Goal: Transaction & Acquisition: Purchase product/service

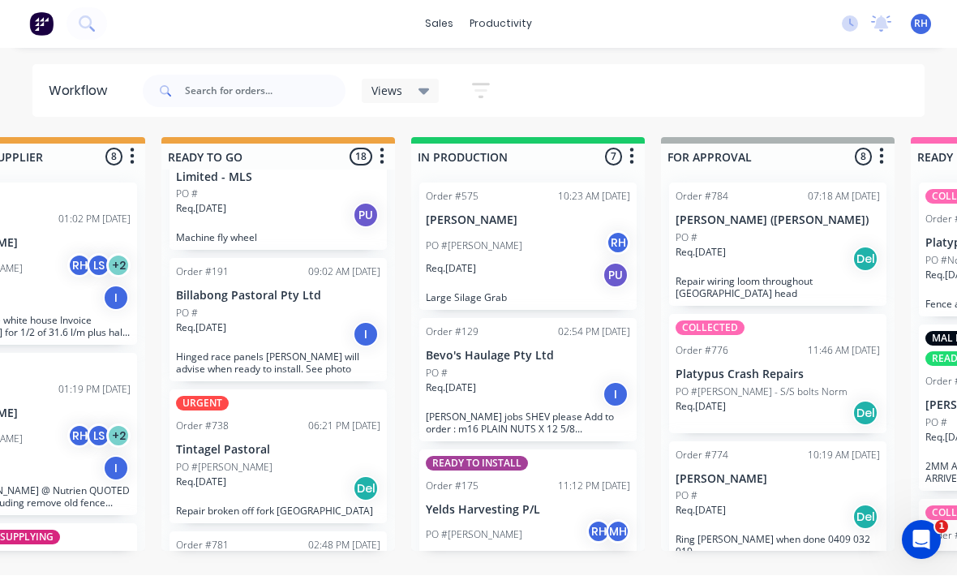
scroll to position [2101, 0]
click at [327, 475] on div "Req. [DATE] Del" at bounding box center [278, 489] width 204 height 28
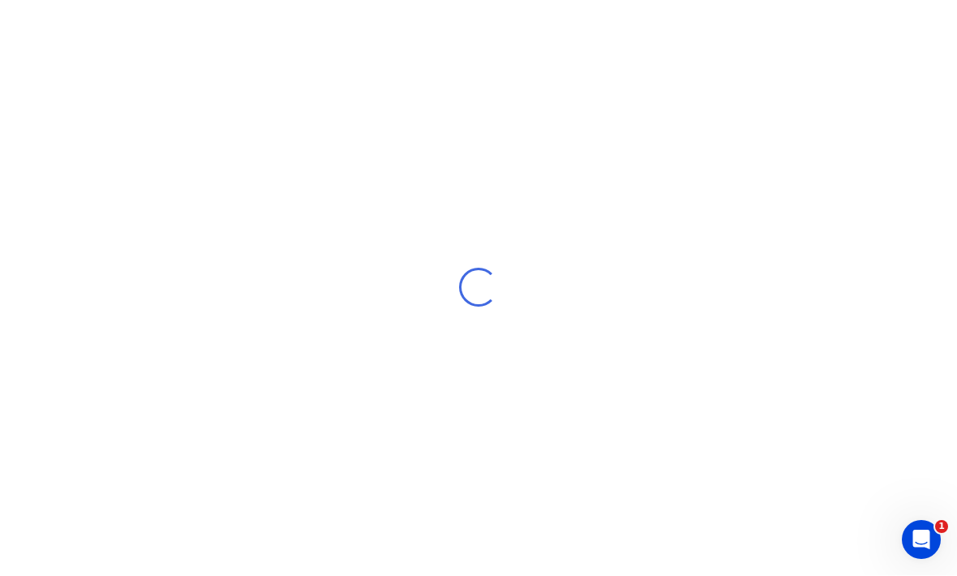
scroll to position [30, 0]
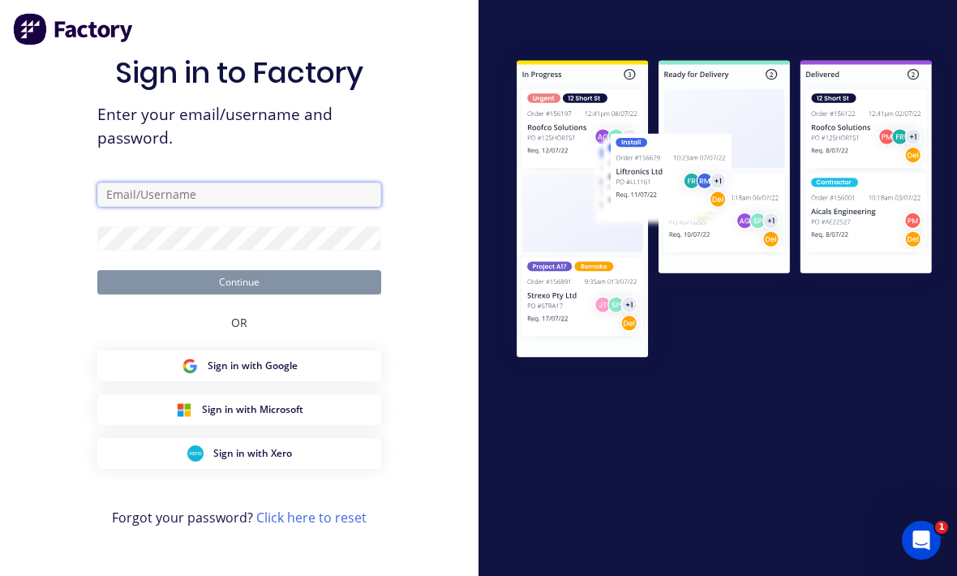
click at [307, 201] on input "text" at bounding box center [239, 195] width 284 height 24
type input "[EMAIL_ADDRESS][DOMAIN_NAME]"
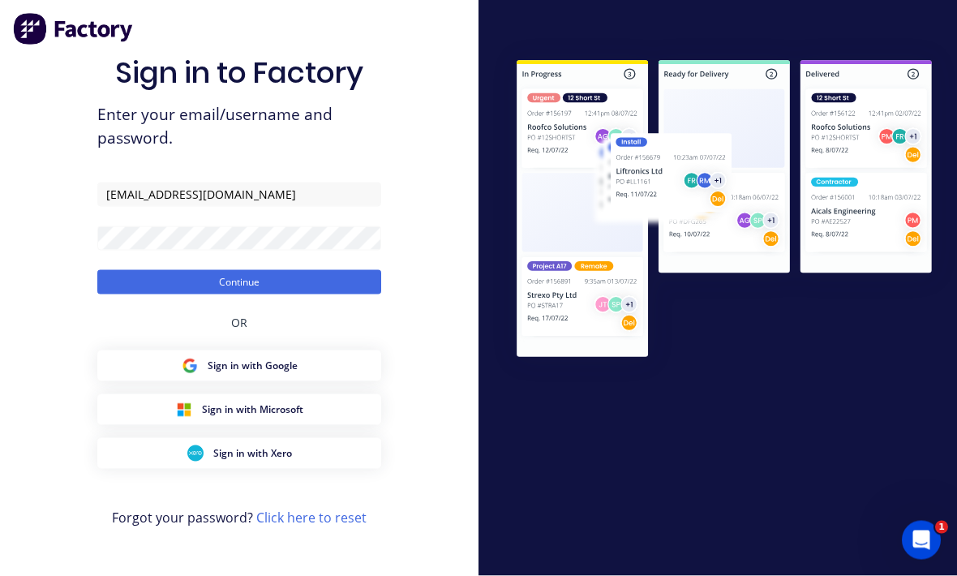
click at [239, 278] on button "Continue" at bounding box center [239, 282] width 284 height 24
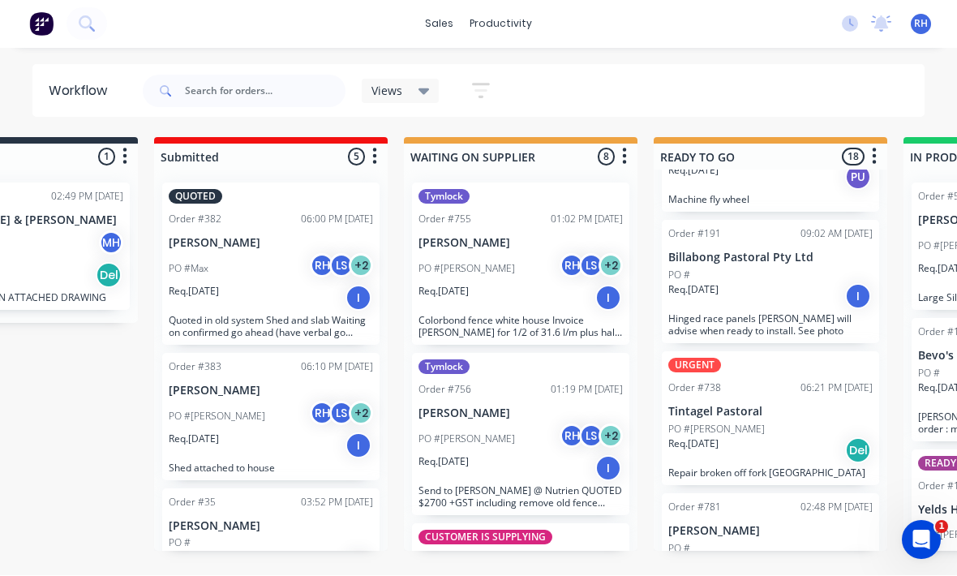
scroll to position [2137, 0]
click at [806, 407] on p "Tintagel Pastoral" at bounding box center [771, 414] width 204 height 14
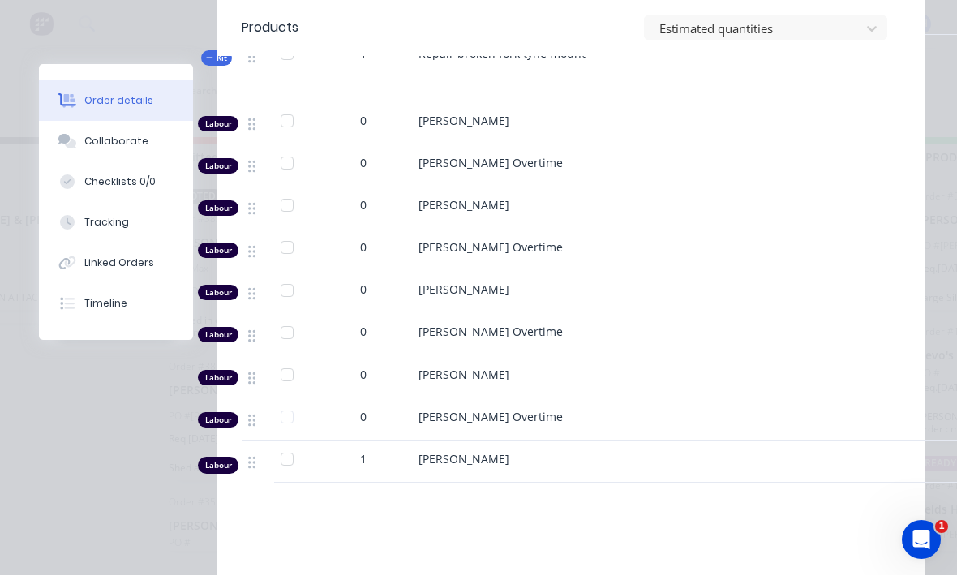
scroll to position [764, 0]
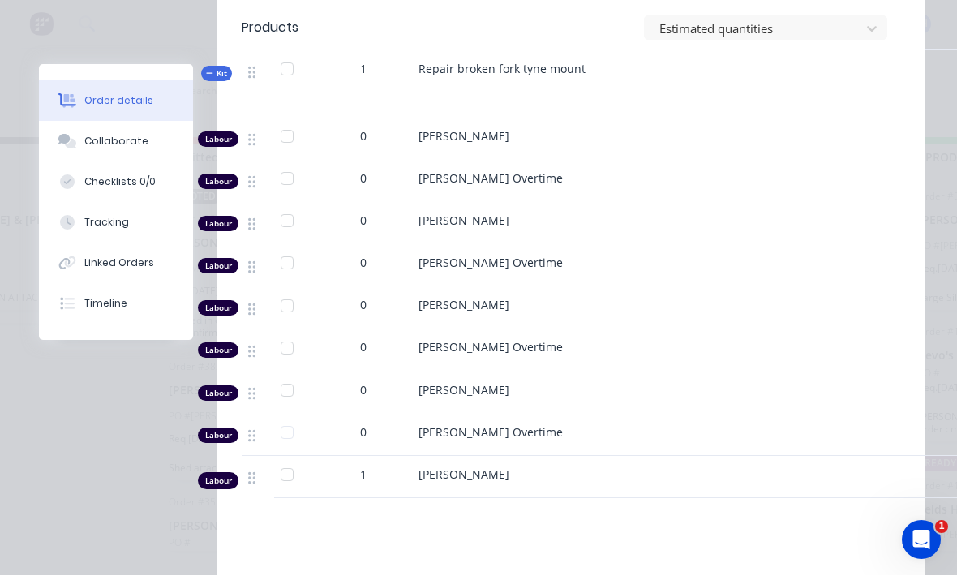
click at [127, 235] on button "Tracking" at bounding box center [116, 223] width 154 height 41
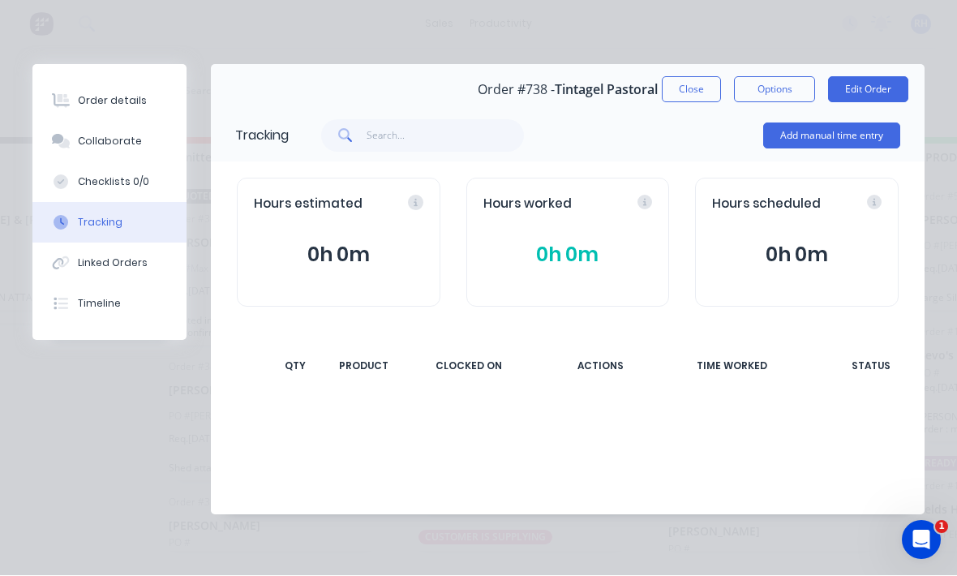
scroll to position [0, 0]
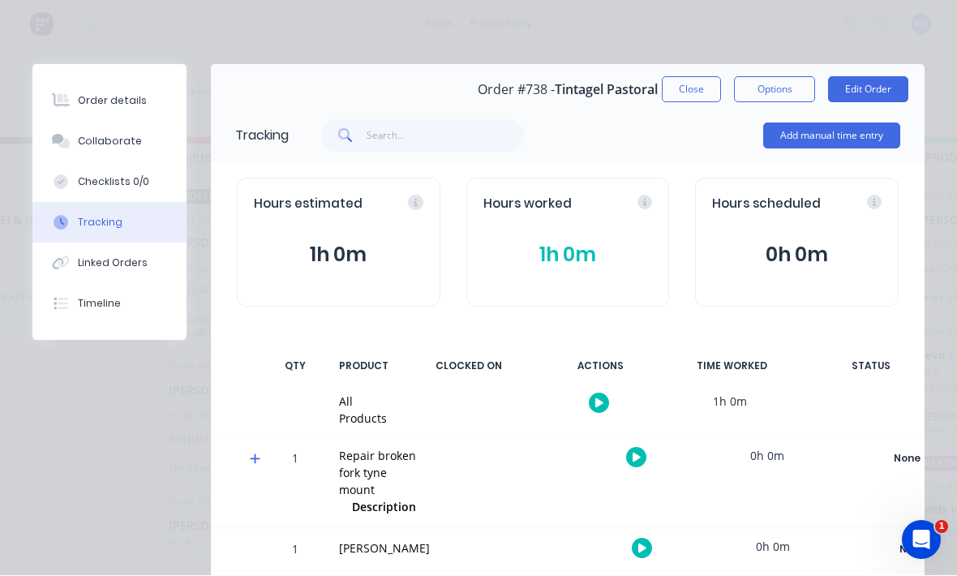
click at [844, 144] on button "Add manual time entry" at bounding box center [832, 136] width 137 height 26
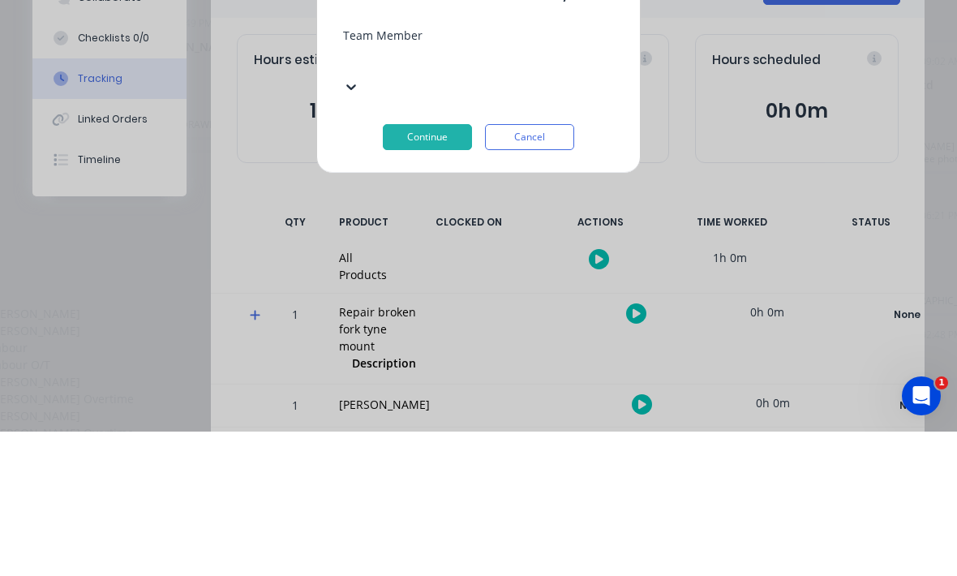
scroll to position [208, 0]
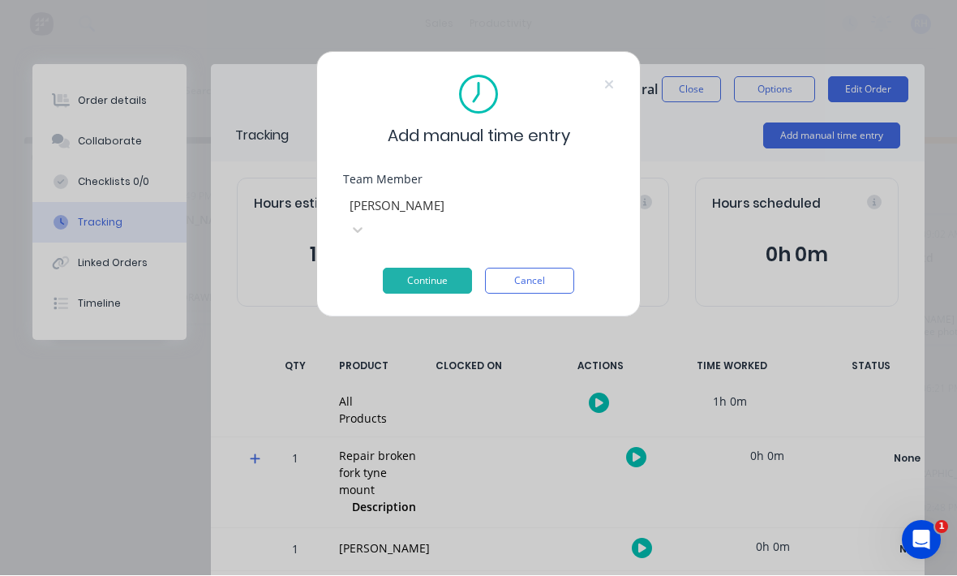
click at [444, 269] on button "Continue" at bounding box center [427, 282] width 89 height 26
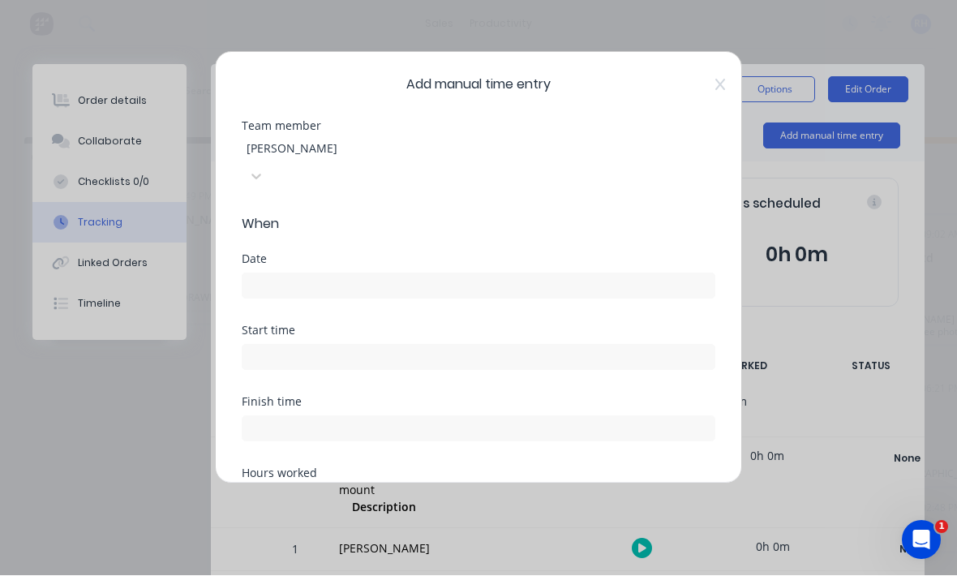
click at [471, 274] on input at bounding box center [479, 286] width 472 height 24
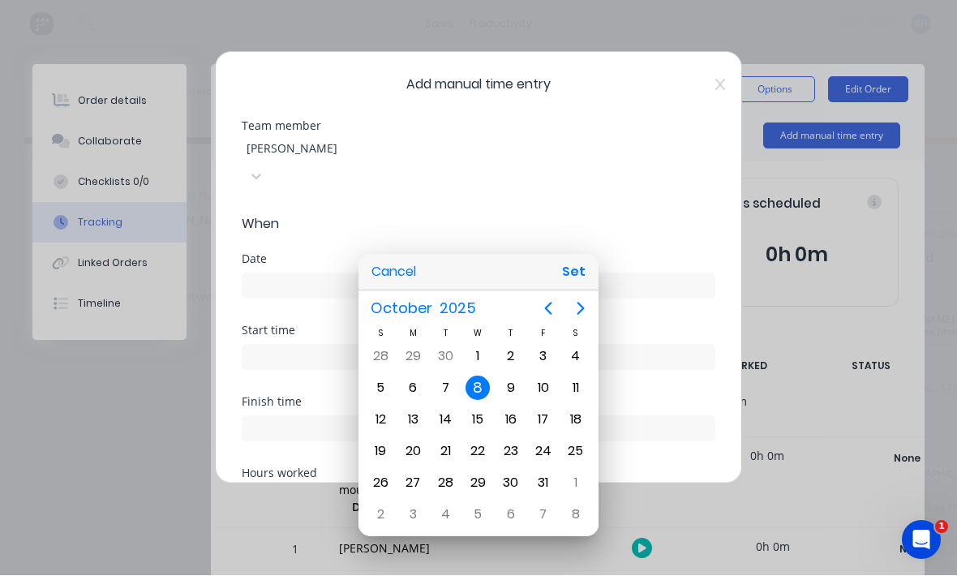
click at [585, 270] on button "Set" at bounding box center [574, 272] width 37 height 29
type input "[DATE]"
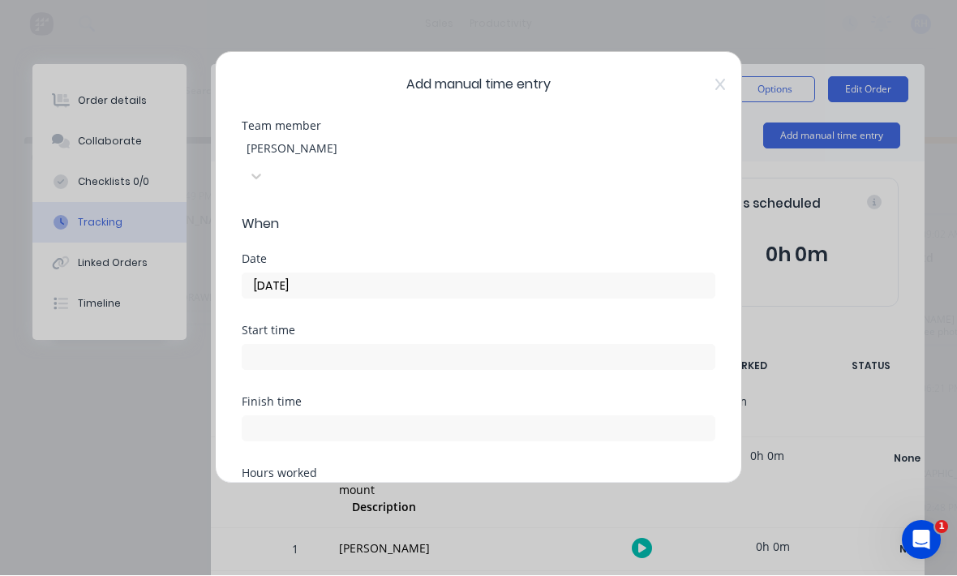
click at [445, 346] on input at bounding box center [479, 358] width 472 height 24
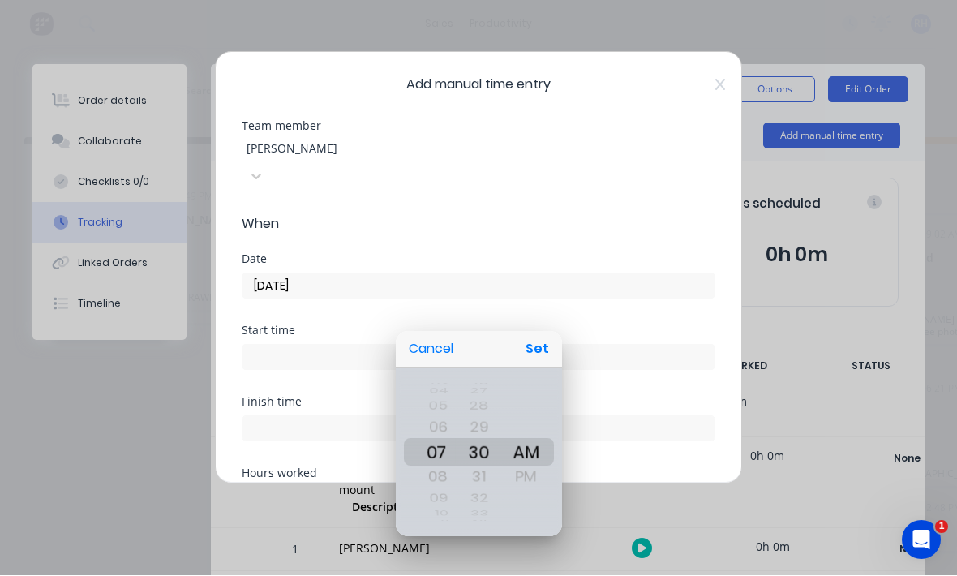
click at [551, 327] on div at bounding box center [478, 288] width 1217 height 836
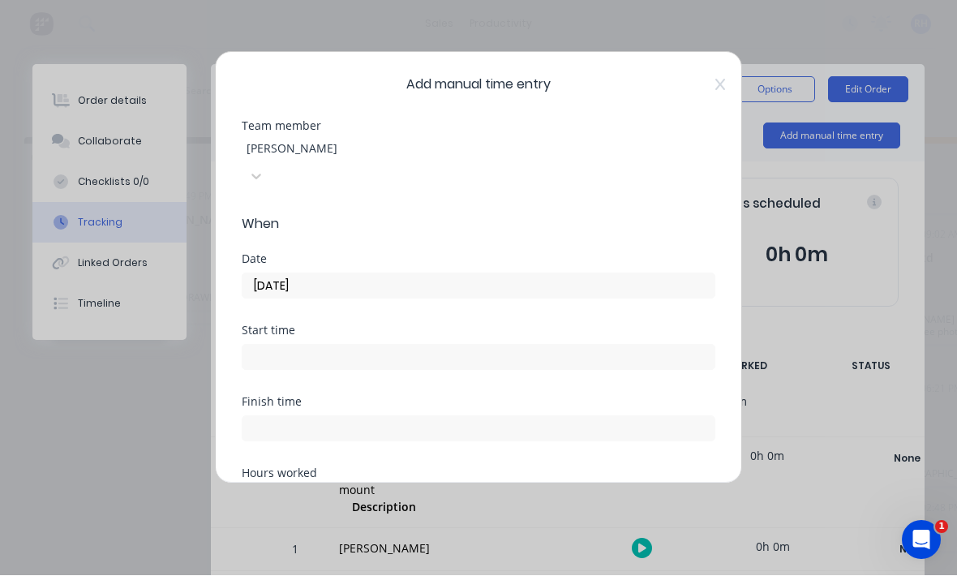
click at [488, 346] on input at bounding box center [479, 358] width 472 height 24
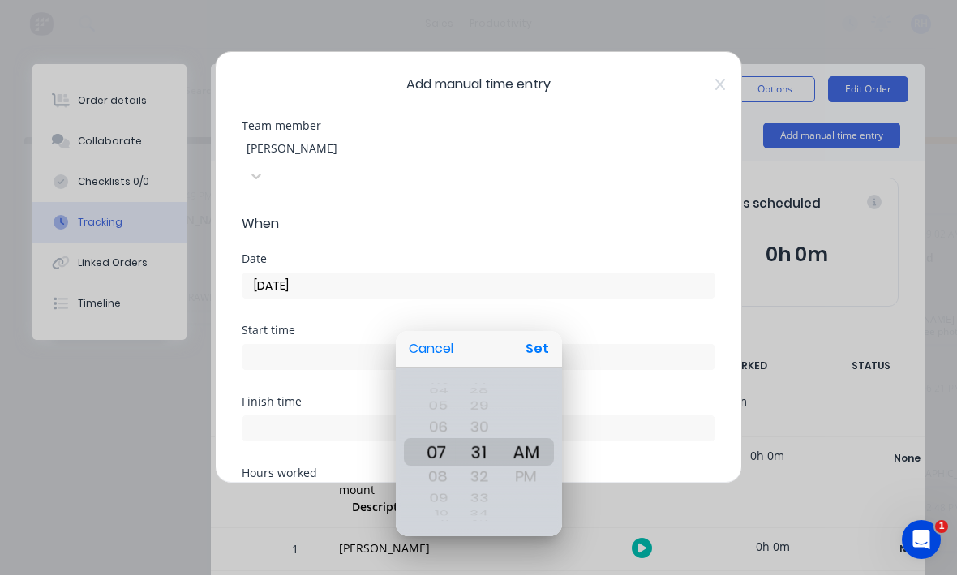
click at [535, 355] on button "Set" at bounding box center [537, 349] width 37 height 29
type input "07:31 AM"
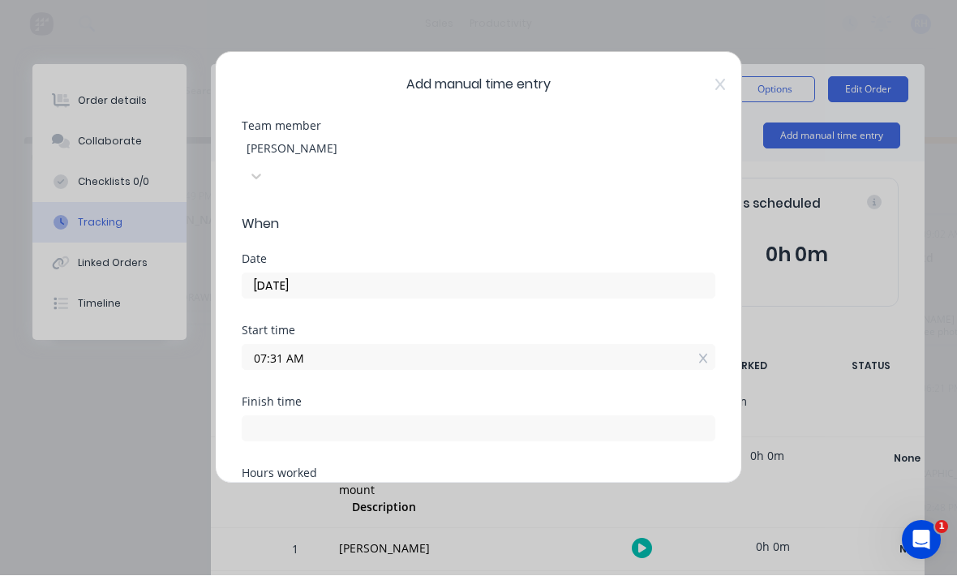
click at [471, 417] on input at bounding box center [479, 429] width 472 height 24
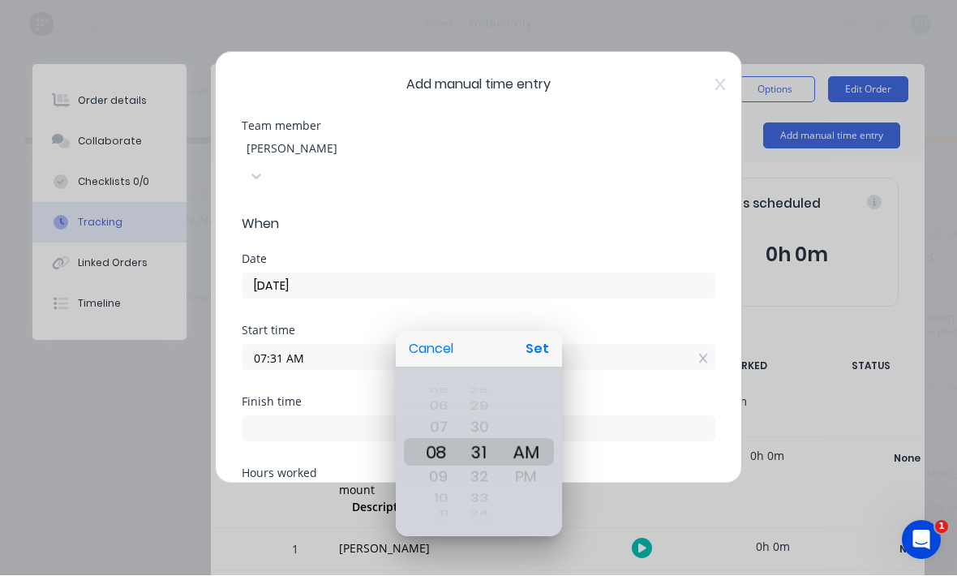
click at [533, 347] on button "Set" at bounding box center [537, 349] width 37 height 29
type input "08:31 AM"
type input "1"
type input "0"
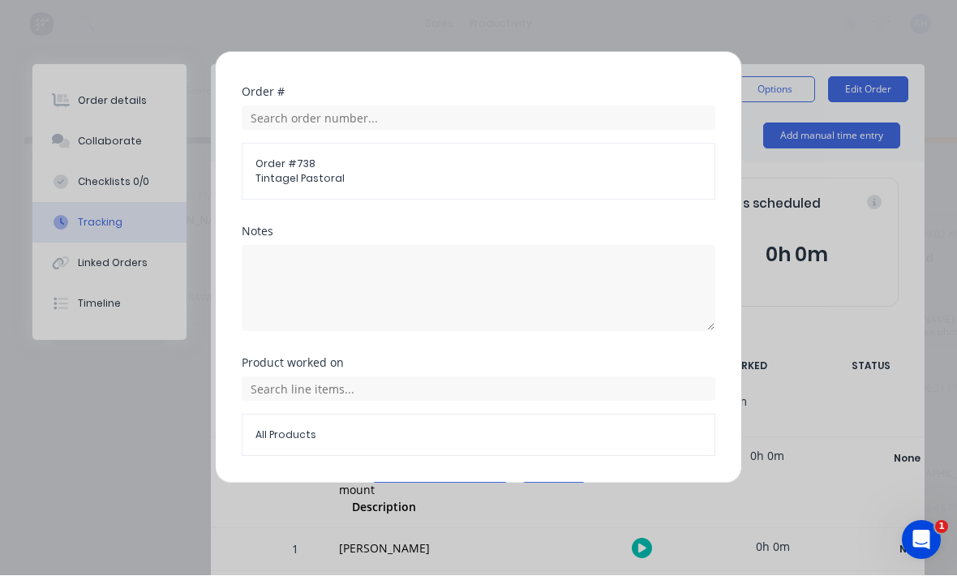
scroll to position [665, 0]
click at [459, 484] on button "Add manual time entry" at bounding box center [440, 497] width 137 height 26
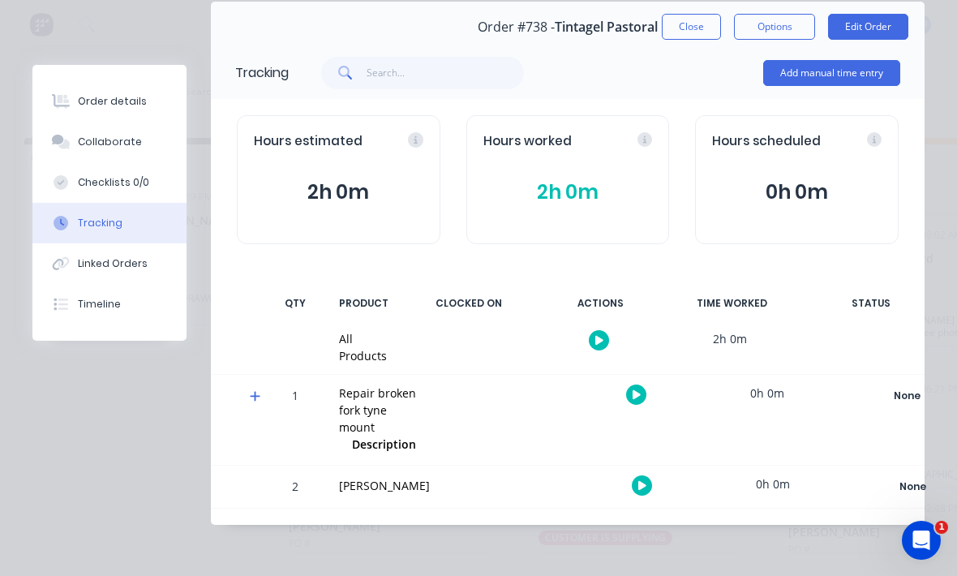
scroll to position [75, 0]
click at [134, 109] on button "Order details" at bounding box center [109, 101] width 154 height 41
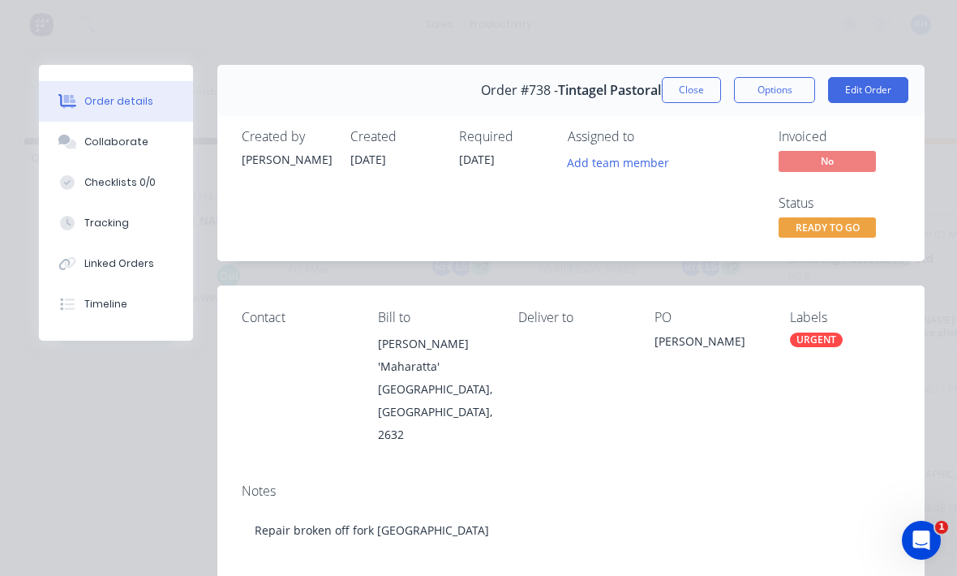
scroll to position [0, 0]
click at [695, 93] on button "Close" at bounding box center [691, 90] width 59 height 26
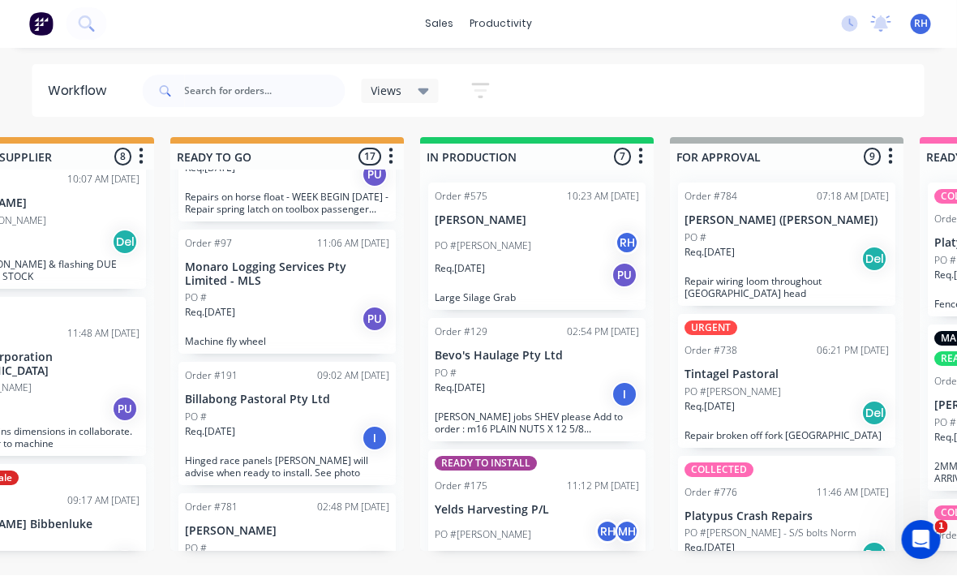
scroll to position [29, 615]
click at [572, 262] on div "Req. [DATE] PU" at bounding box center [536, 276] width 204 height 28
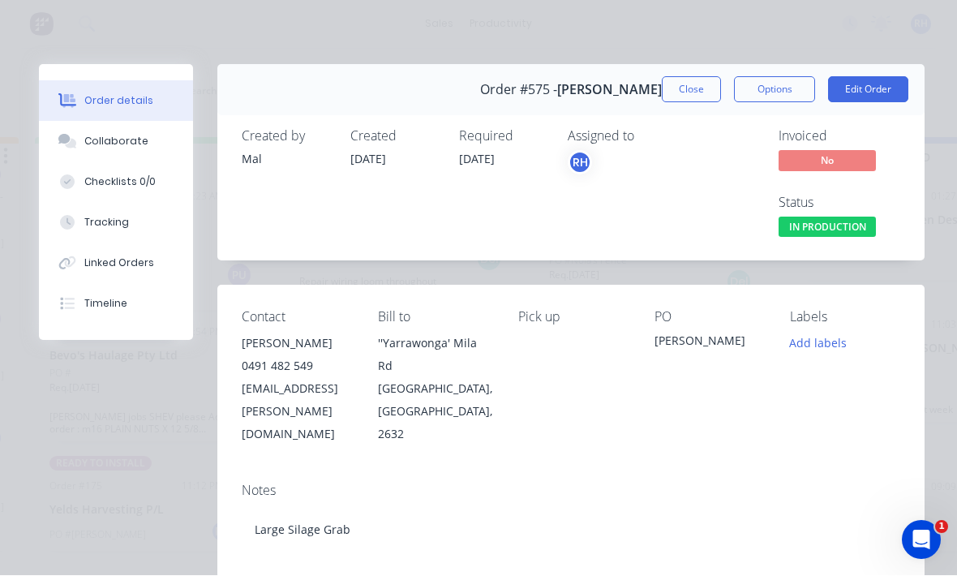
scroll to position [0, 0]
click at [697, 90] on button "Close" at bounding box center [691, 90] width 59 height 26
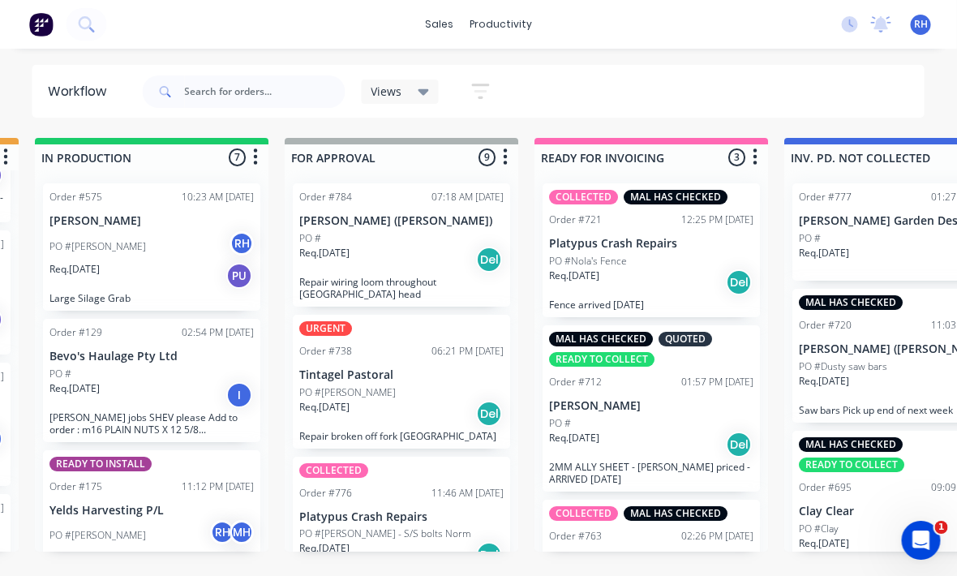
scroll to position [0, 1000]
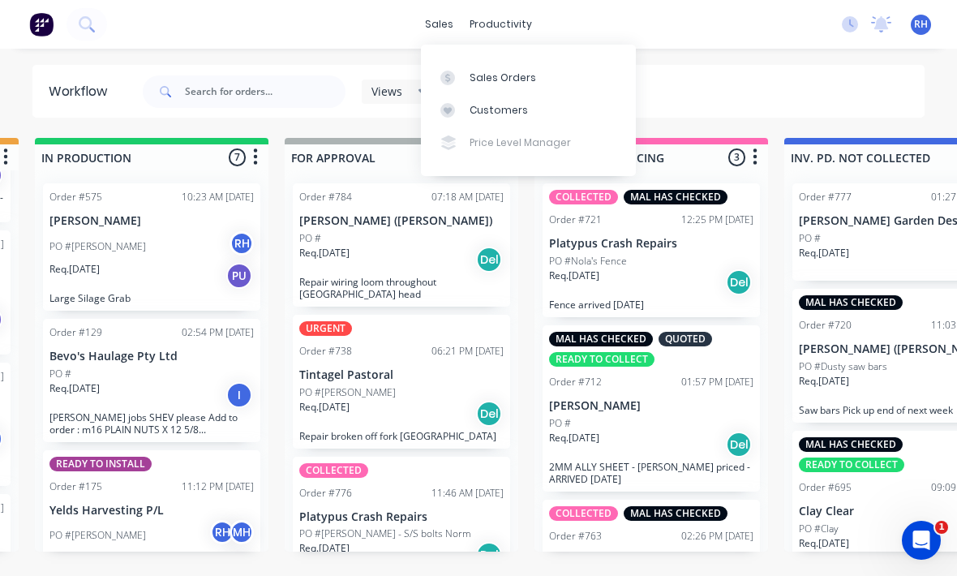
click at [518, 72] on div "Sales Orders" at bounding box center [503, 78] width 67 height 15
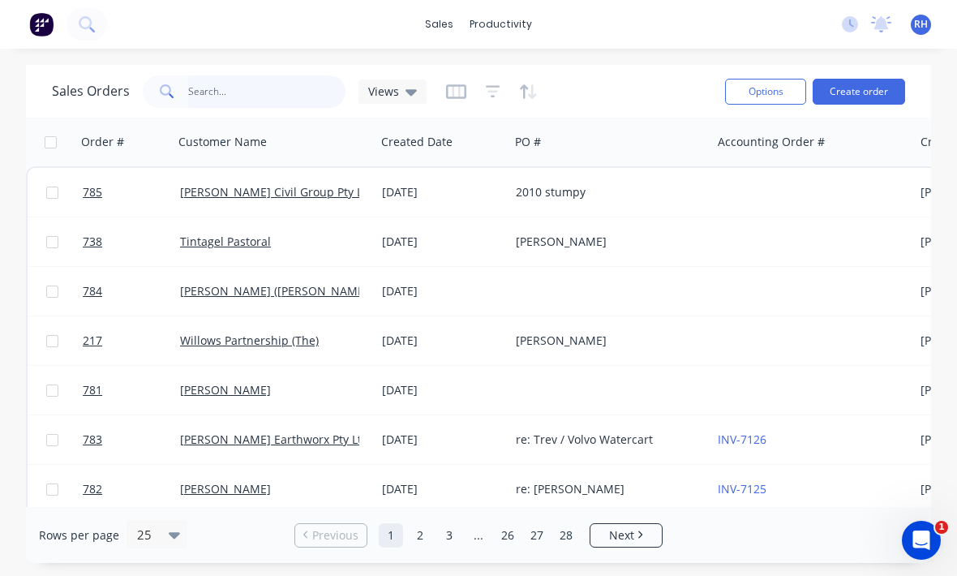
click at [286, 80] on input "text" at bounding box center [267, 91] width 158 height 32
type input "Porta"
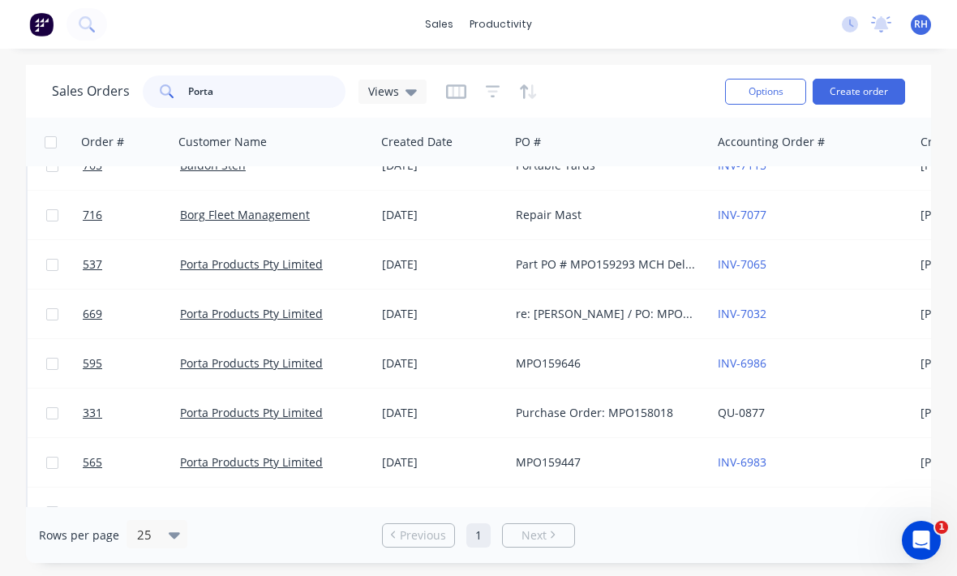
scroll to position [25, 0]
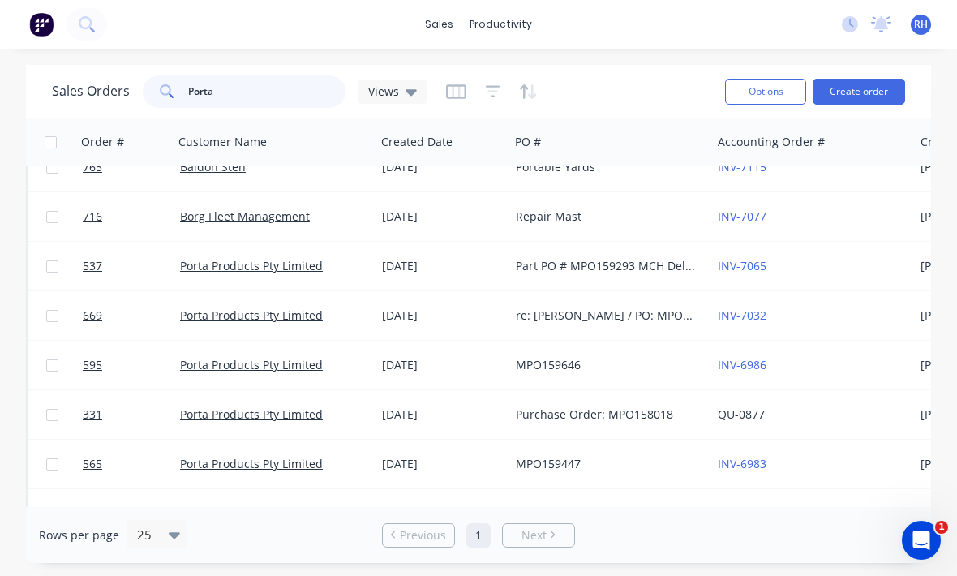
click at [275, 78] on input "Porta" at bounding box center [267, 91] width 158 height 32
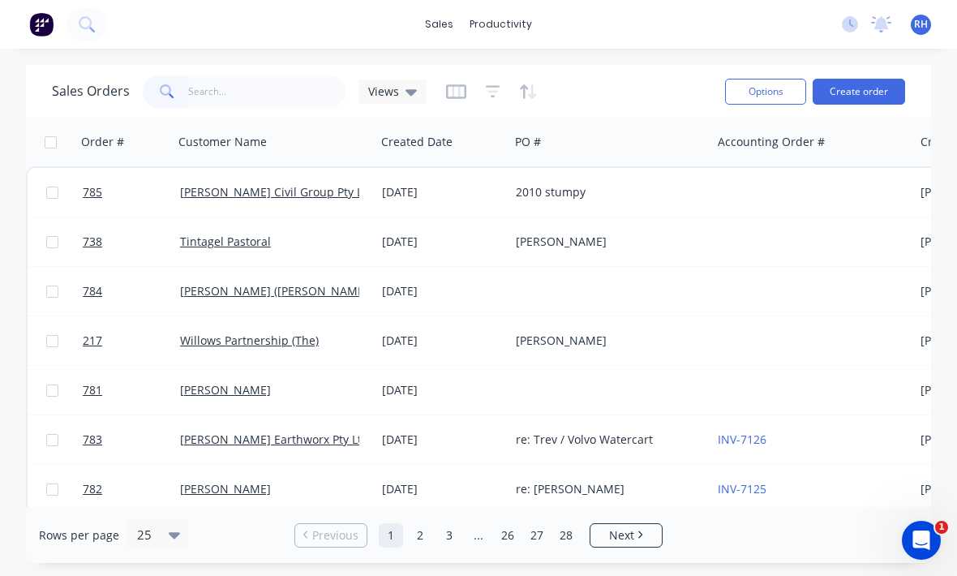
click at [854, 97] on button "Create order" at bounding box center [859, 92] width 93 height 26
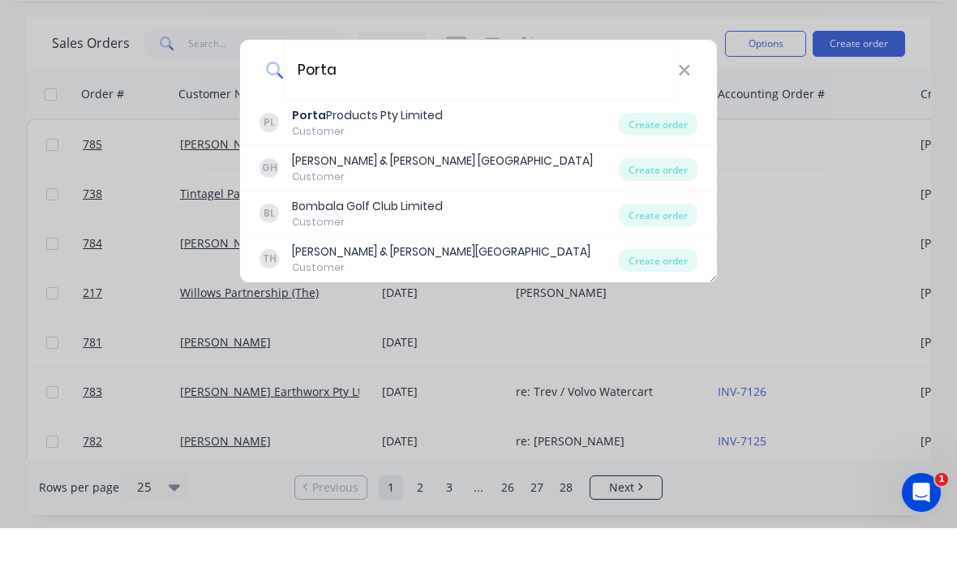
type input "Porta"
click at [656, 161] on div "Create order" at bounding box center [658, 172] width 79 height 23
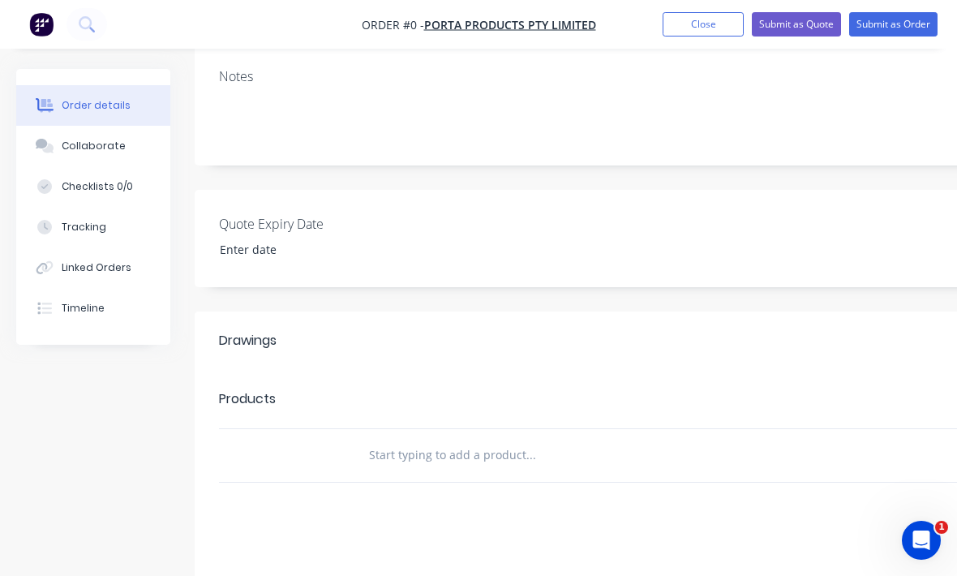
scroll to position [346, 0]
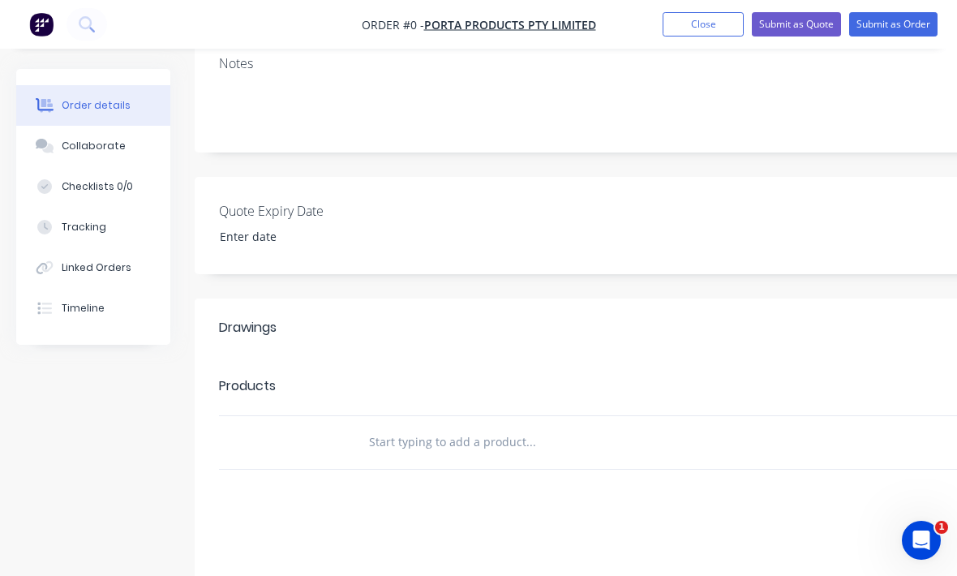
click at [617, 426] on input "text" at bounding box center [530, 442] width 325 height 32
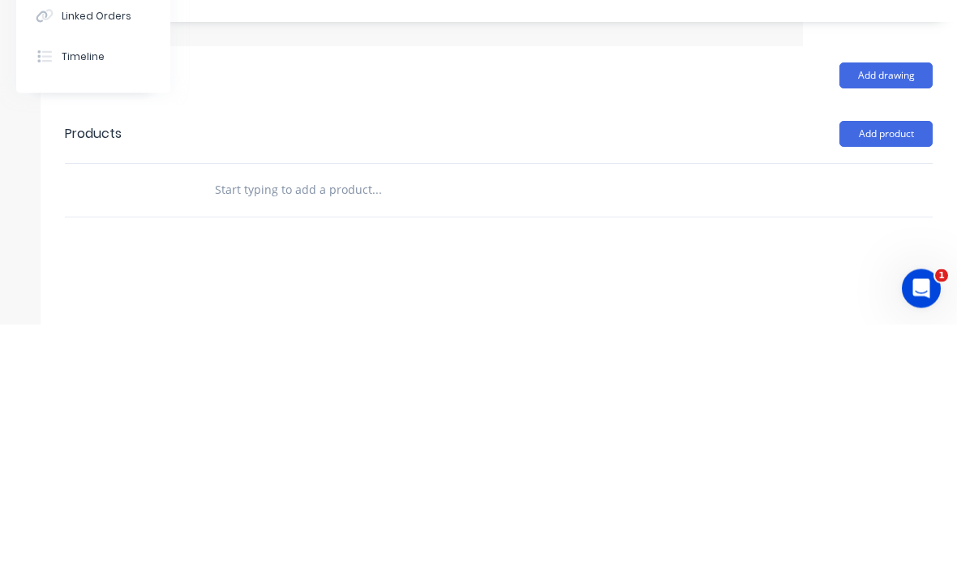
click at [898, 373] on button "Add product" at bounding box center [886, 386] width 93 height 26
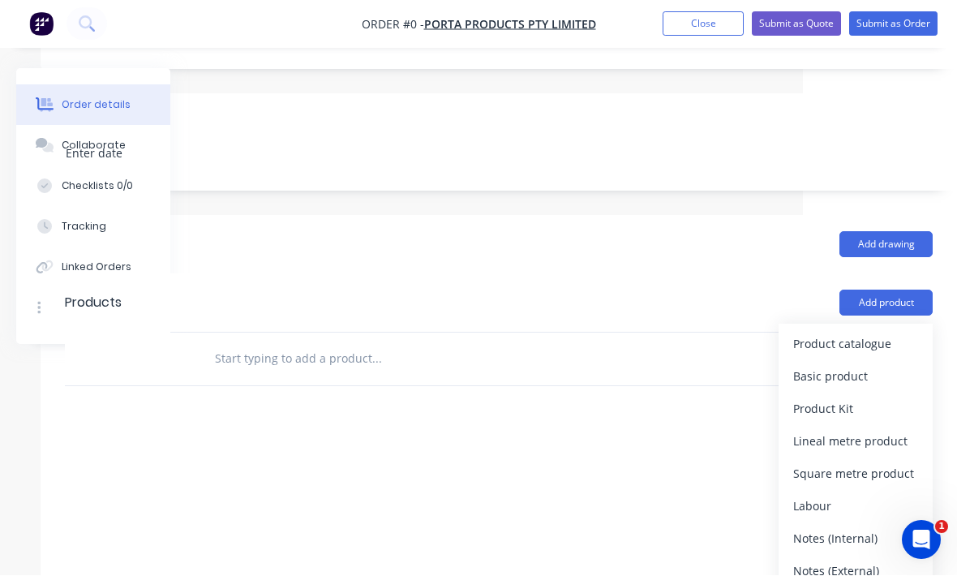
click at [859, 333] on div "Product catalogue" at bounding box center [856, 345] width 125 height 24
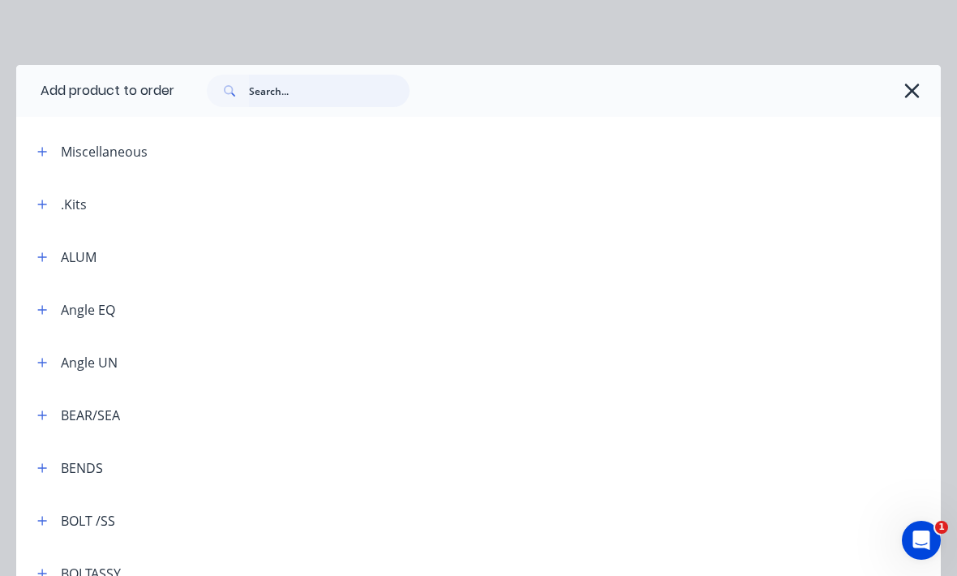
click at [325, 93] on input "text" at bounding box center [329, 91] width 161 height 32
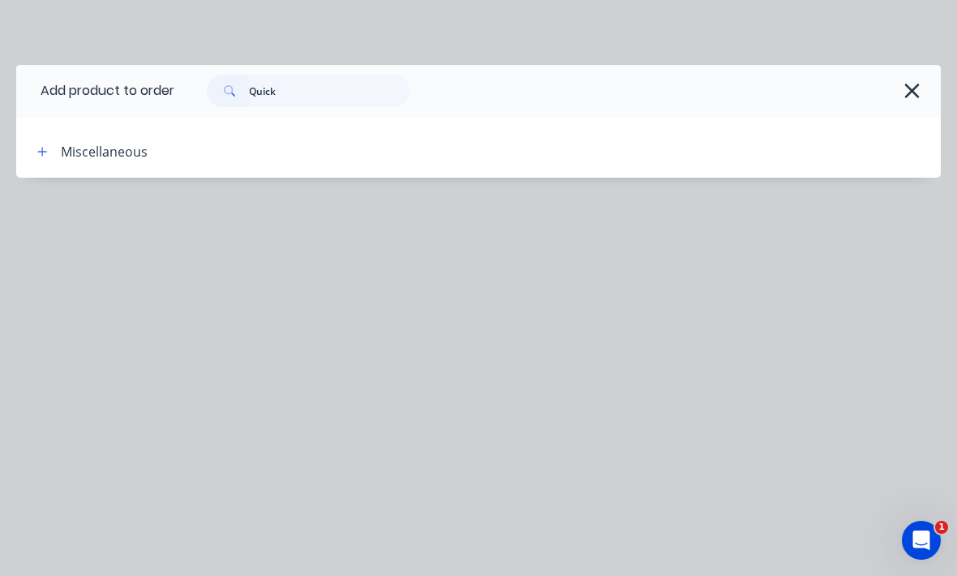
click at [444, 146] on div at bounding box center [581, 151] width 721 height 20
click at [145, 131] on header "Miscellaneous" at bounding box center [478, 151] width 925 height 53
click at [198, 144] on div "Miscellaneous" at bounding box center [122, 151] width 196 height 20
click at [103, 153] on div "Miscellaneous" at bounding box center [104, 151] width 87 height 19
click at [103, 152] on div "Miscellaneous" at bounding box center [104, 151] width 87 height 19
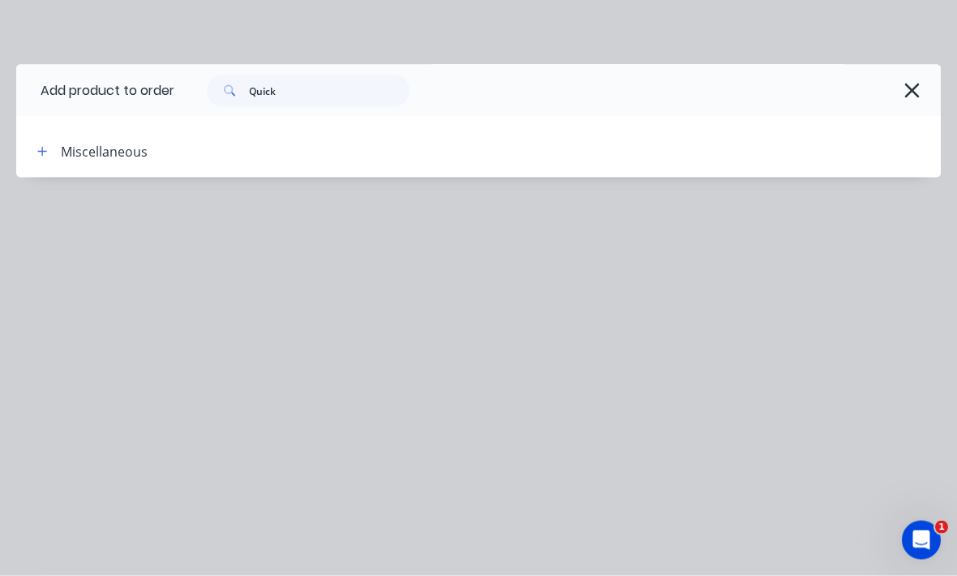
click at [107, 151] on div "Miscellaneous" at bounding box center [104, 151] width 87 height 19
click at [295, 93] on input "Quick" at bounding box center [329, 91] width 161 height 32
type input "Q"
type input "Settorch"
click at [436, 144] on div at bounding box center [581, 151] width 721 height 20
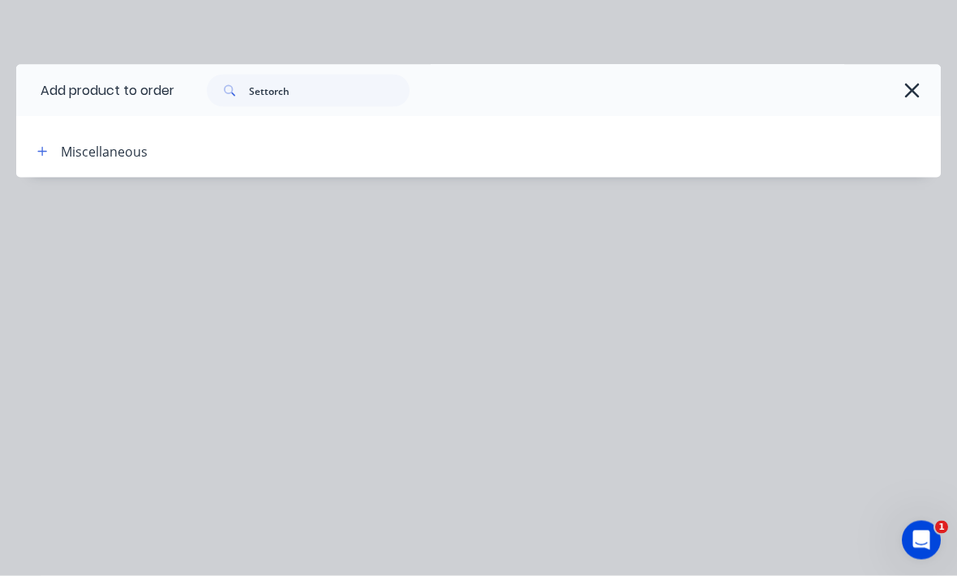
click at [154, 152] on div "Miscellaneous" at bounding box center [122, 151] width 196 height 20
click at [148, 154] on div "Miscellaneous" at bounding box center [122, 151] width 196 height 20
click at [112, 153] on div "Miscellaneous" at bounding box center [104, 151] width 87 height 19
click at [89, 148] on div "Miscellaneous" at bounding box center [104, 151] width 87 height 19
click at [97, 158] on div "Miscellaneous" at bounding box center [104, 151] width 87 height 19
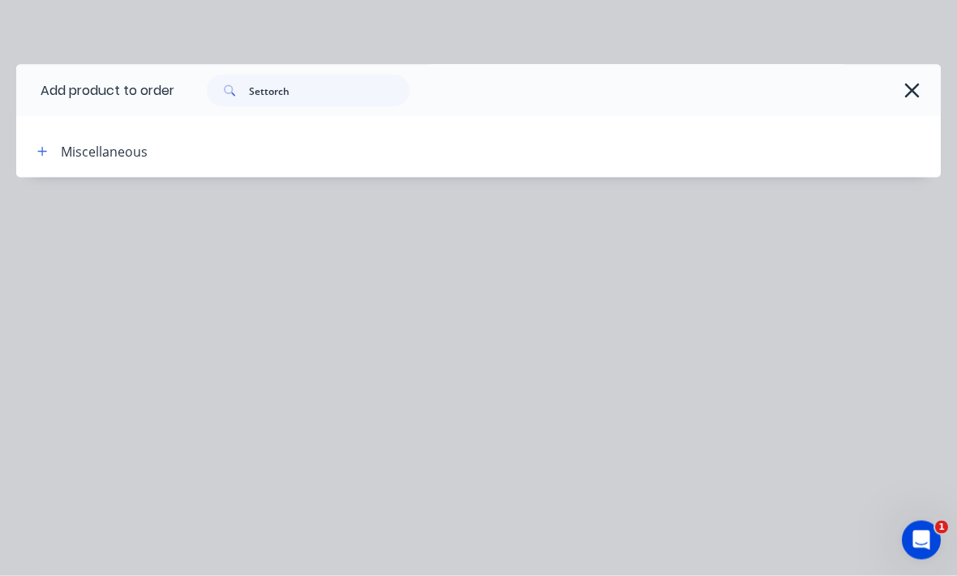
click at [50, 144] on button "button" at bounding box center [42, 151] width 20 height 20
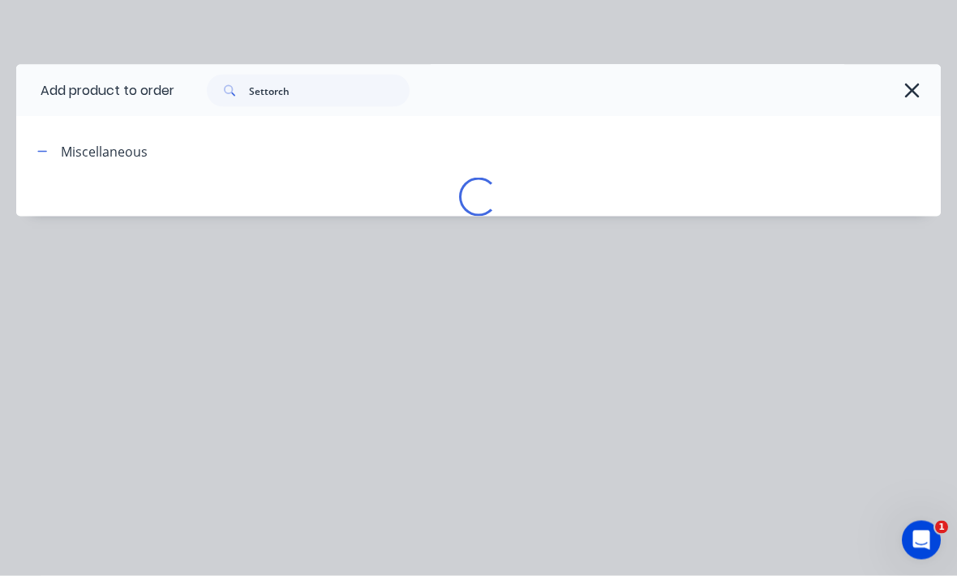
scroll to position [429, 154]
click at [43, 141] on button "button" at bounding box center [42, 151] width 20 height 20
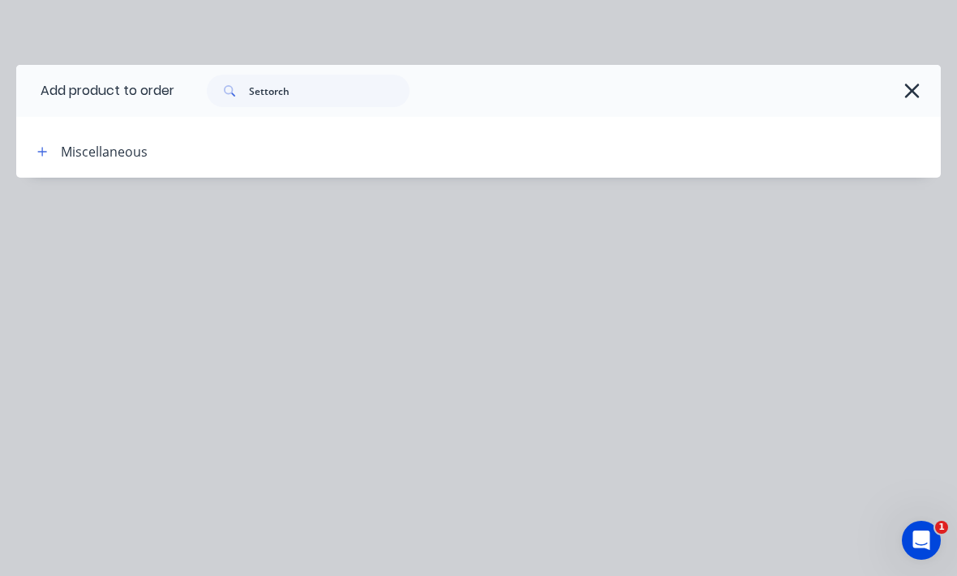
click at [43, 141] on button "button" at bounding box center [42, 151] width 20 height 20
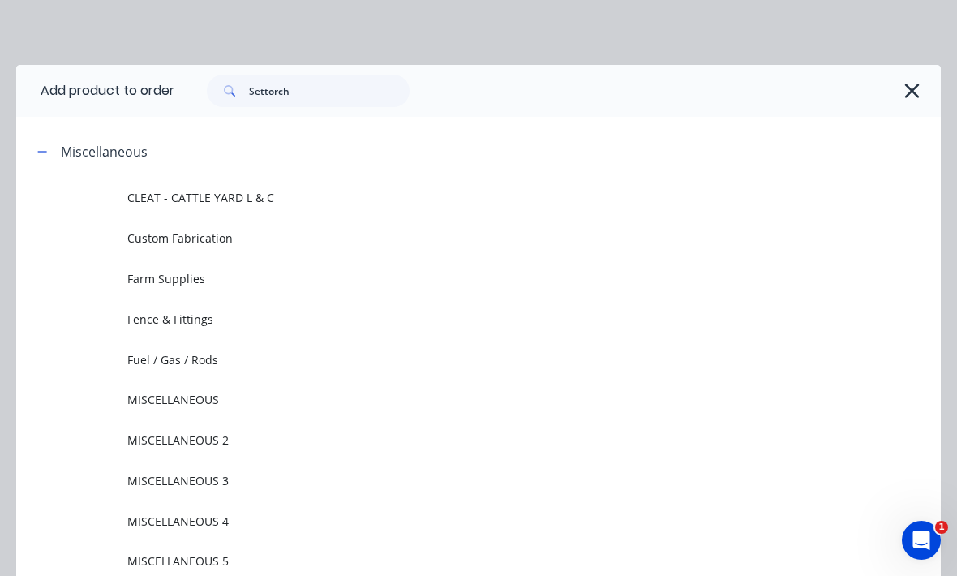
scroll to position [0, 0]
click at [316, 90] on input "Settorch" at bounding box center [329, 91] width 161 height 32
click at [914, 93] on icon "button" at bounding box center [912, 91] width 15 height 15
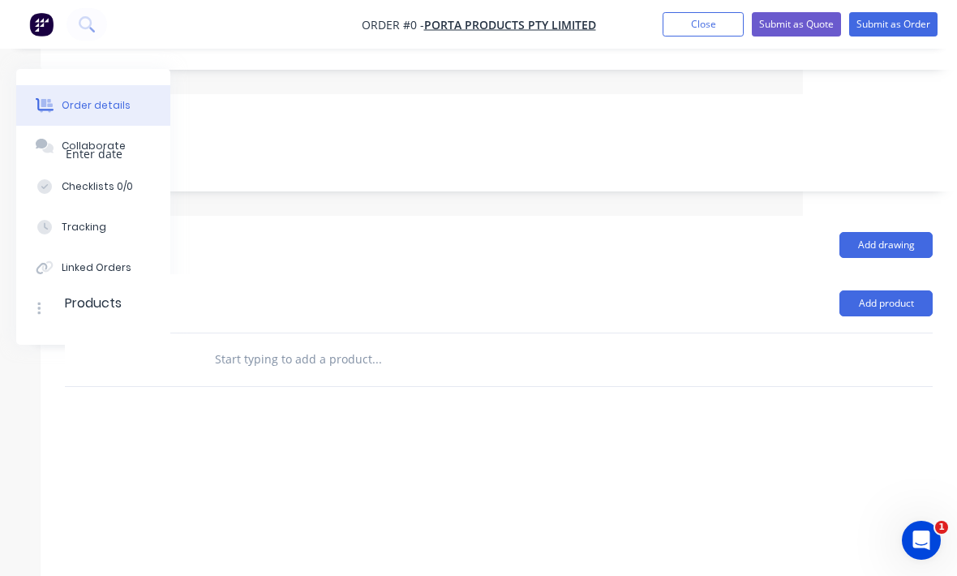
click at [889, 290] on button "Add product" at bounding box center [886, 303] width 93 height 26
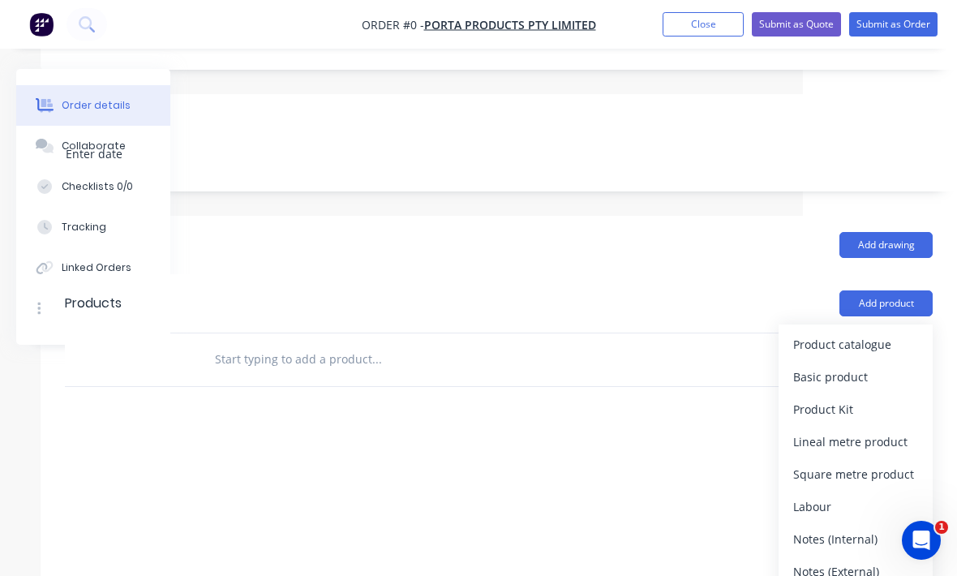
click at [857, 333] on div "Product catalogue" at bounding box center [856, 345] width 125 height 24
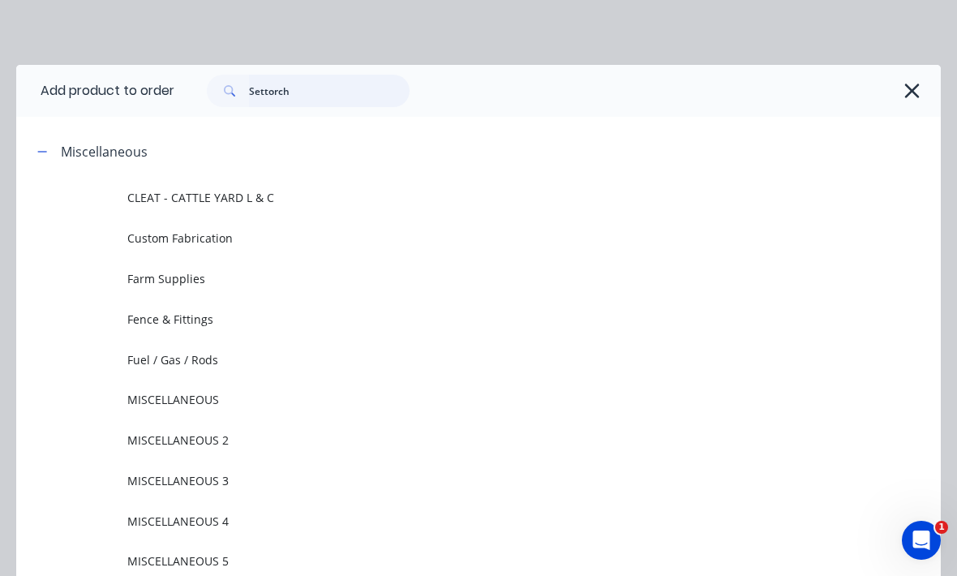
click at [322, 82] on input "Settorch" at bounding box center [329, 91] width 161 height 32
click at [346, 98] on input "Settorch" at bounding box center [329, 91] width 161 height 32
type input "S"
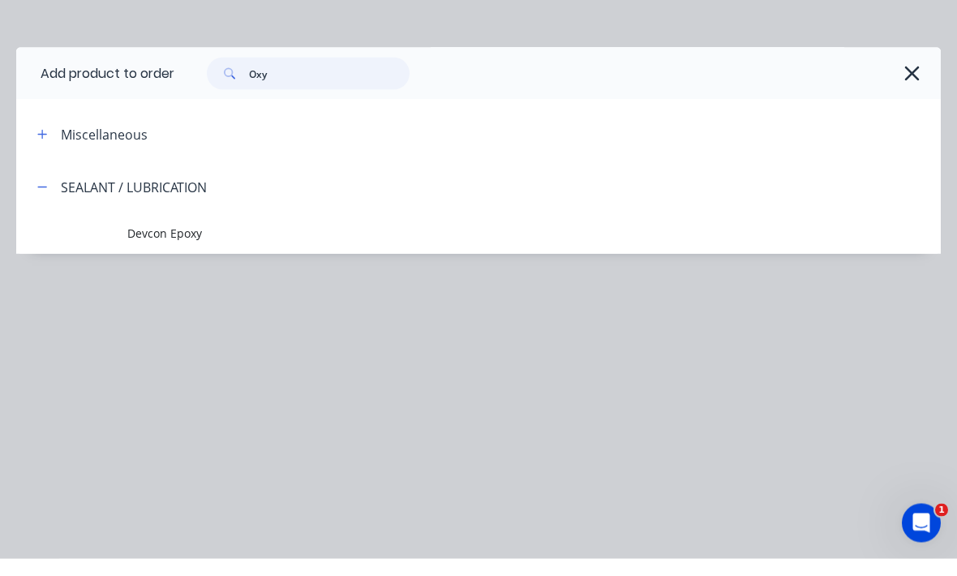
scroll to position [428, 137]
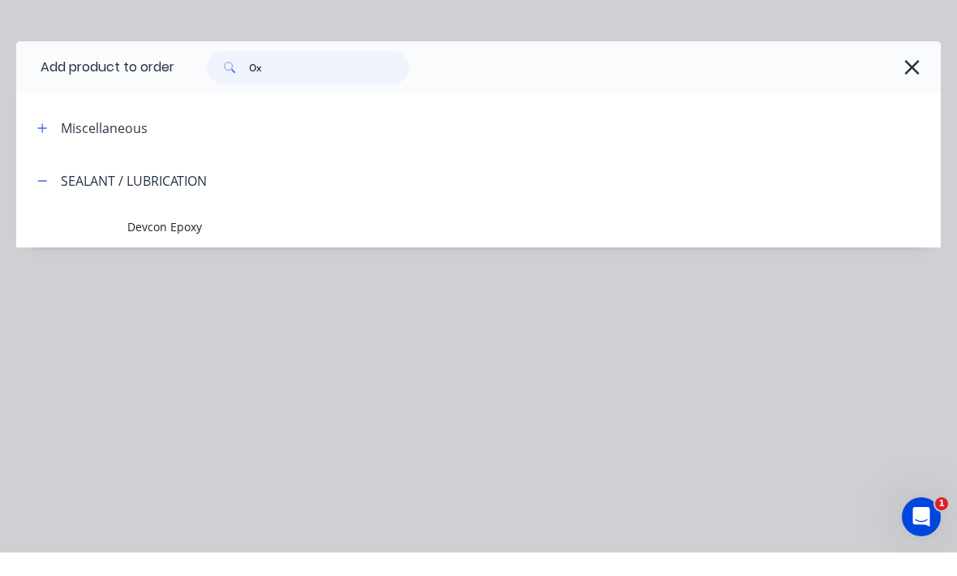
type input "O"
